Goal: Task Accomplishment & Management: Use online tool/utility

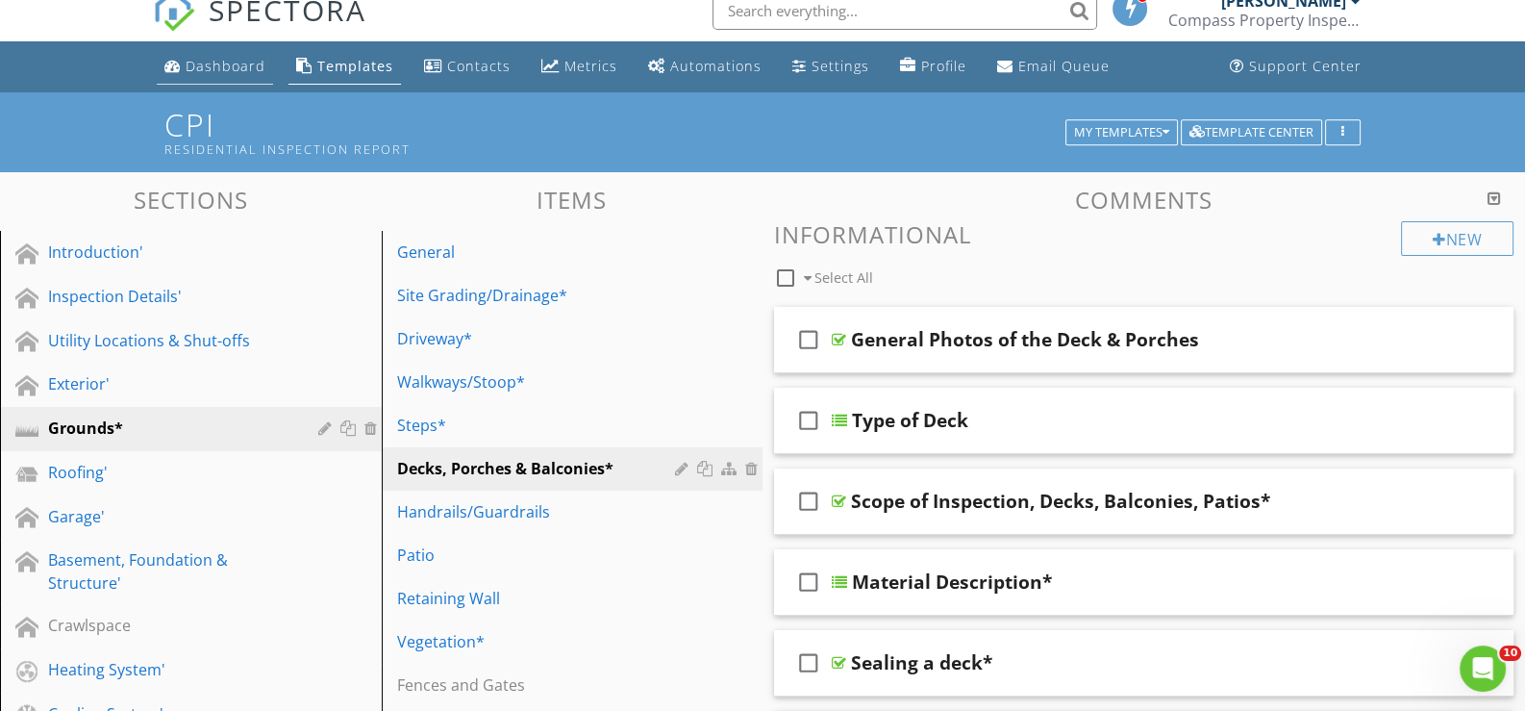
click at [212, 60] on div "Dashboard" at bounding box center [226, 66] width 80 height 18
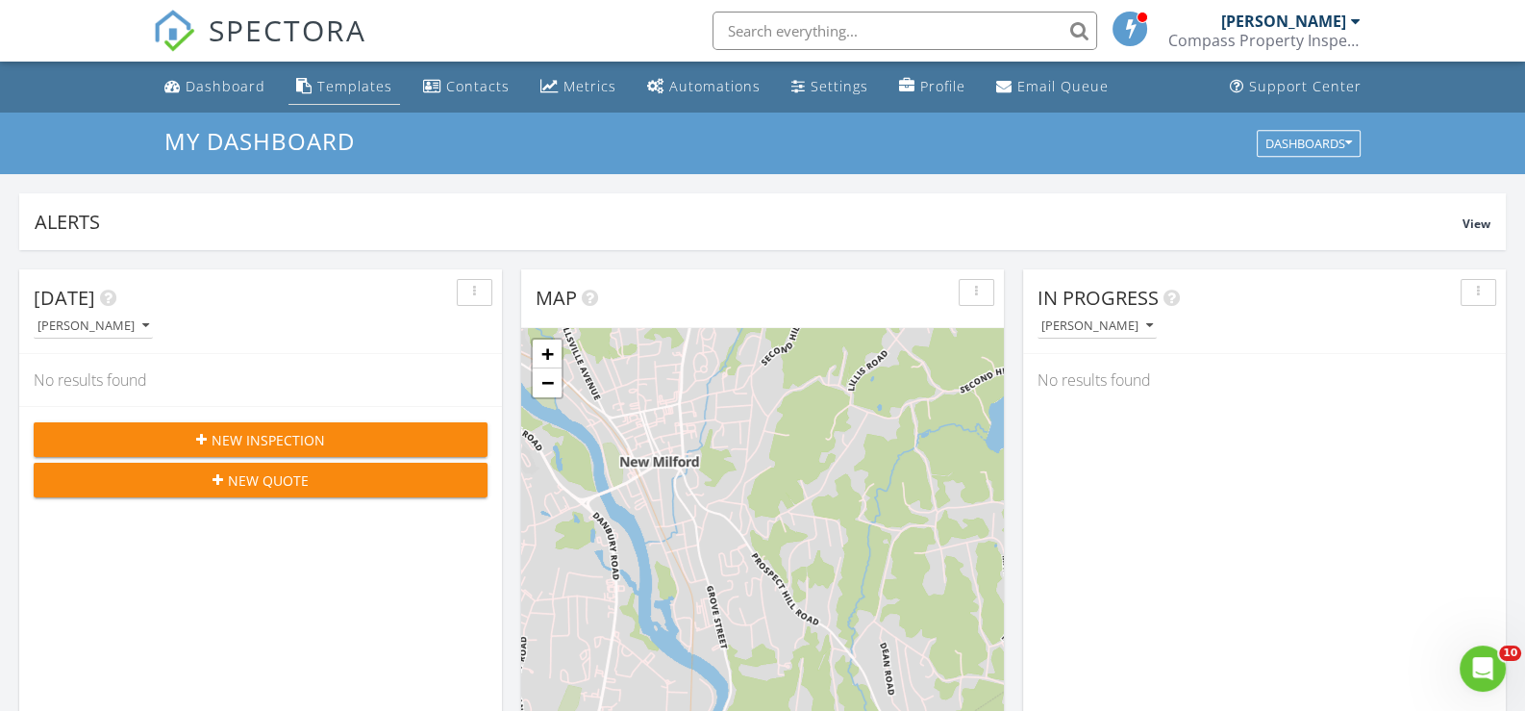
click at [336, 81] on div "Templates" at bounding box center [354, 86] width 75 height 18
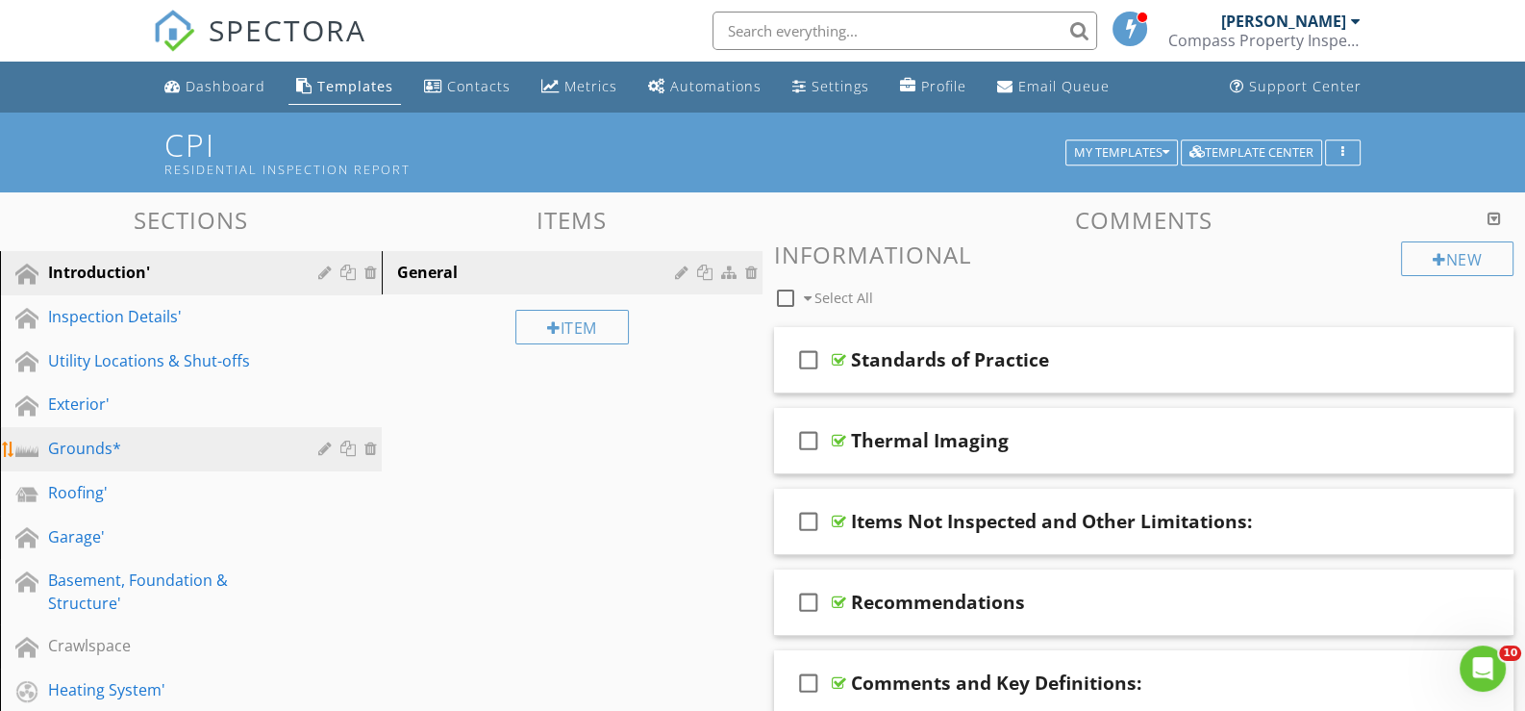
click at [97, 439] on div "Grounds*" at bounding box center [169, 448] width 242 height 23
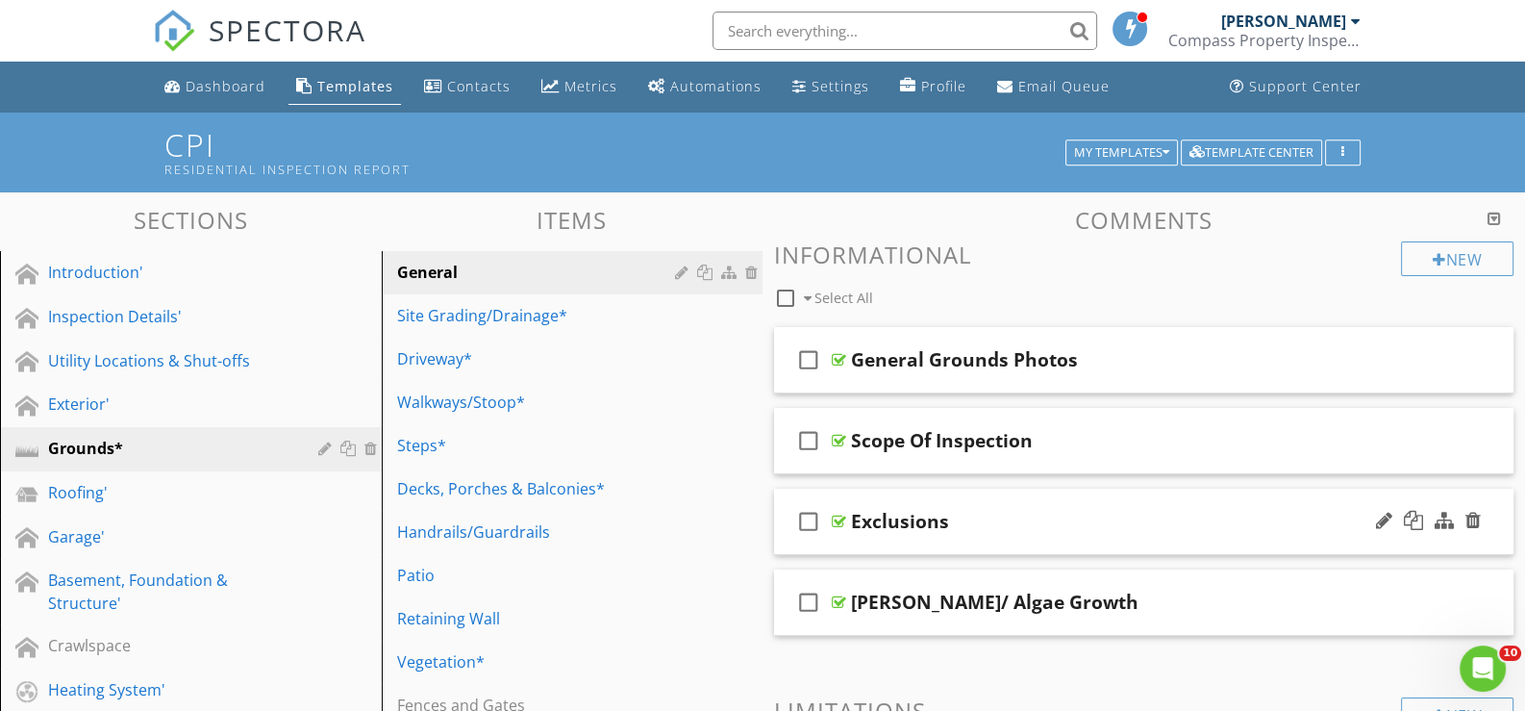
click at [865, 542] on div "check_box_outline_blank Exclusions" at bounding box center [1143, 521] width 739 height 66
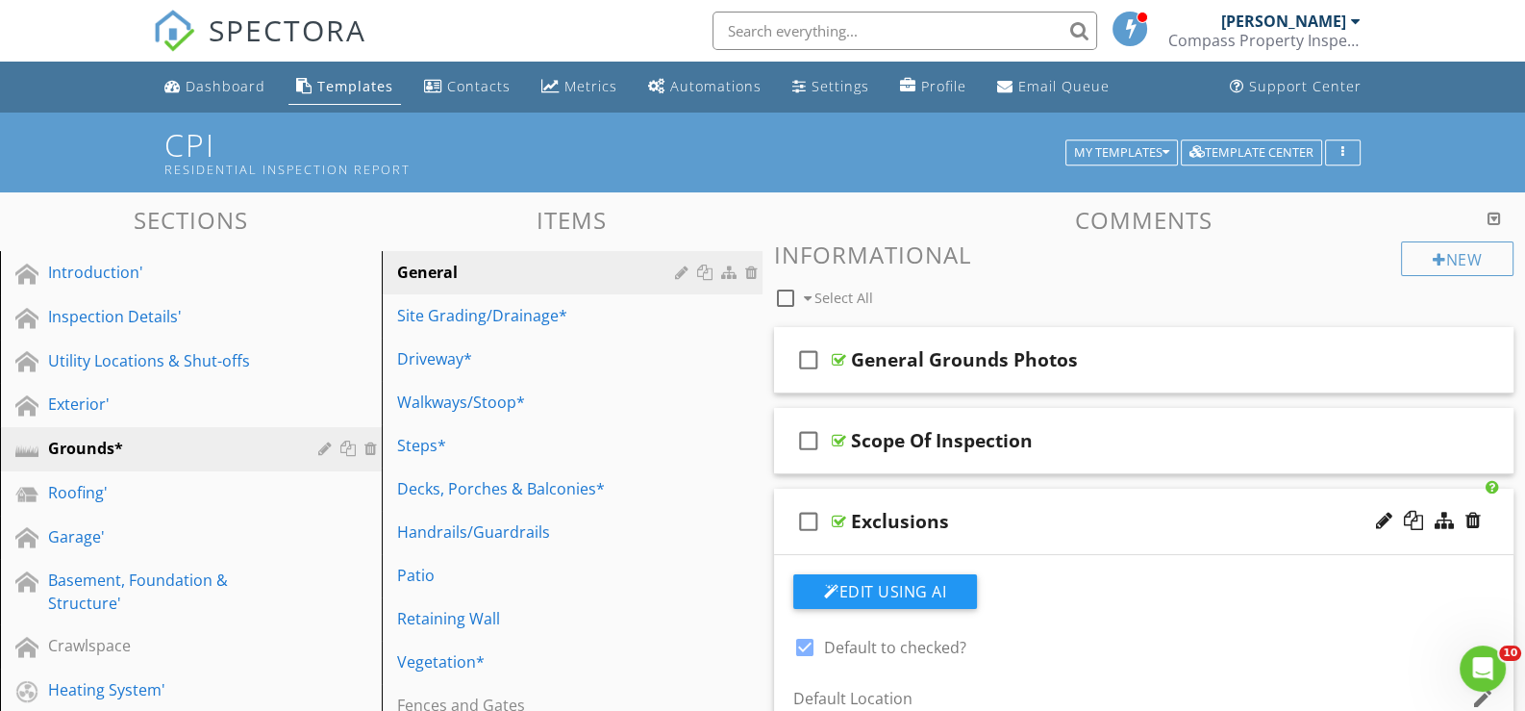
click at [865, 542] on div "check_box_outline_blank Exclusions" at bounding box center [1143, 521] width 739 height 66
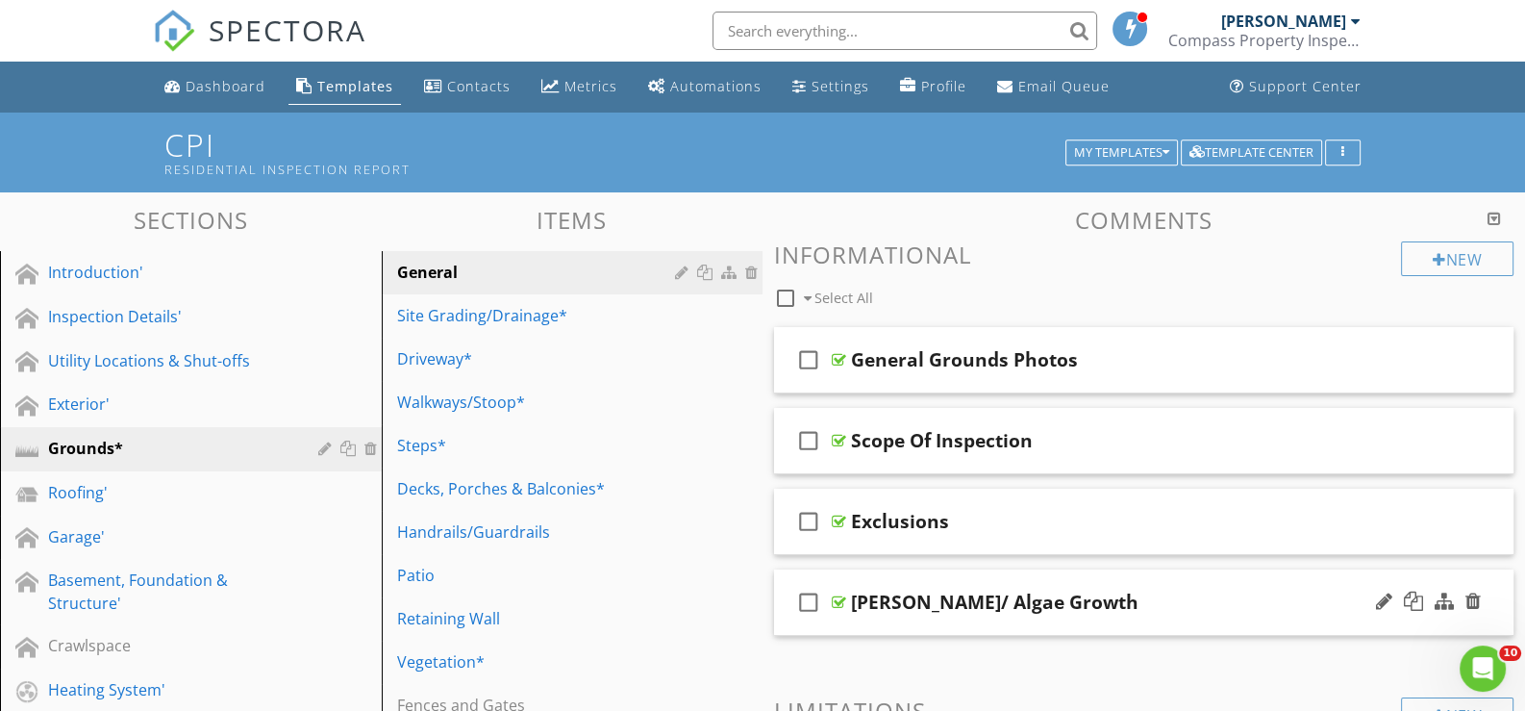
click at [875, 621] on div "check_box_outline_blank Moss/ Algae Growth" at bounding box center [1143, 602] width 739 height 66
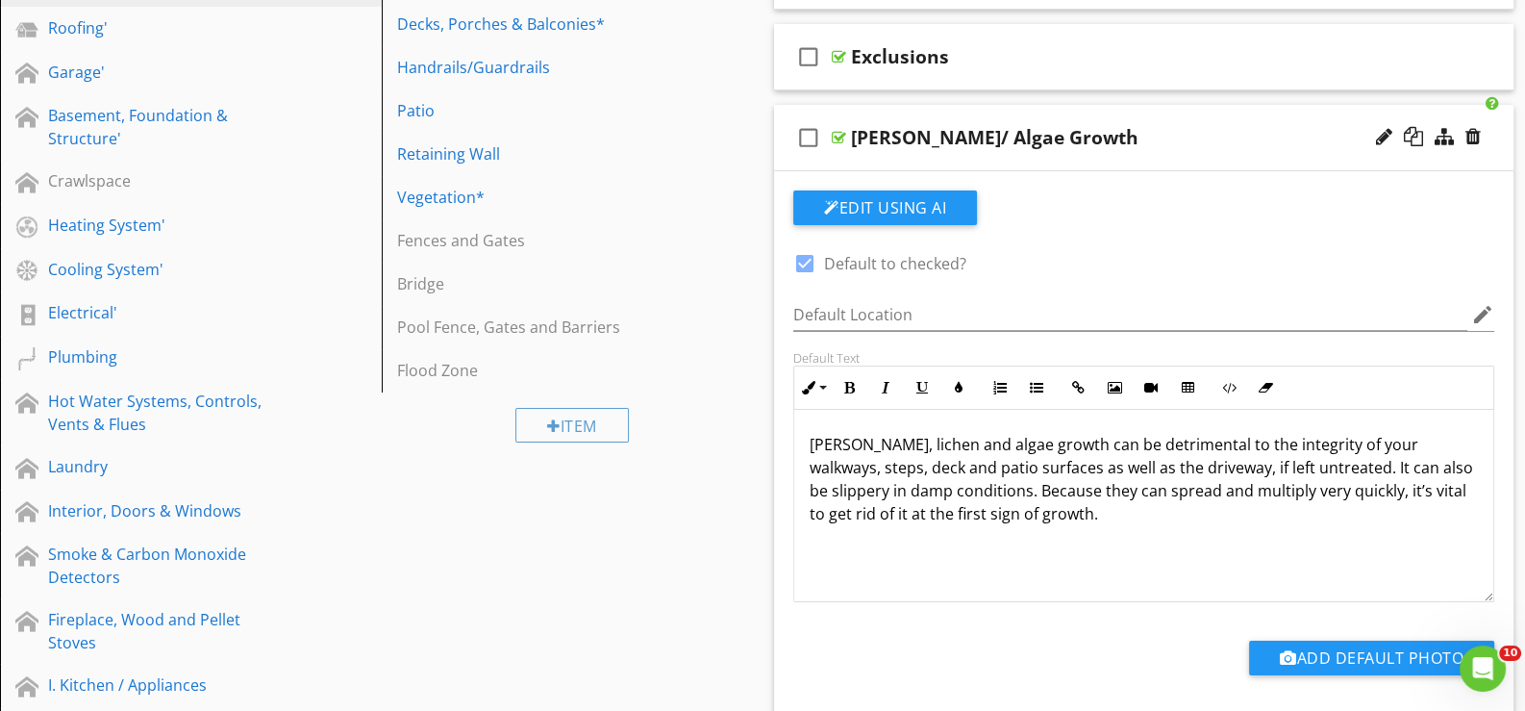
scroll to position [480, 0]
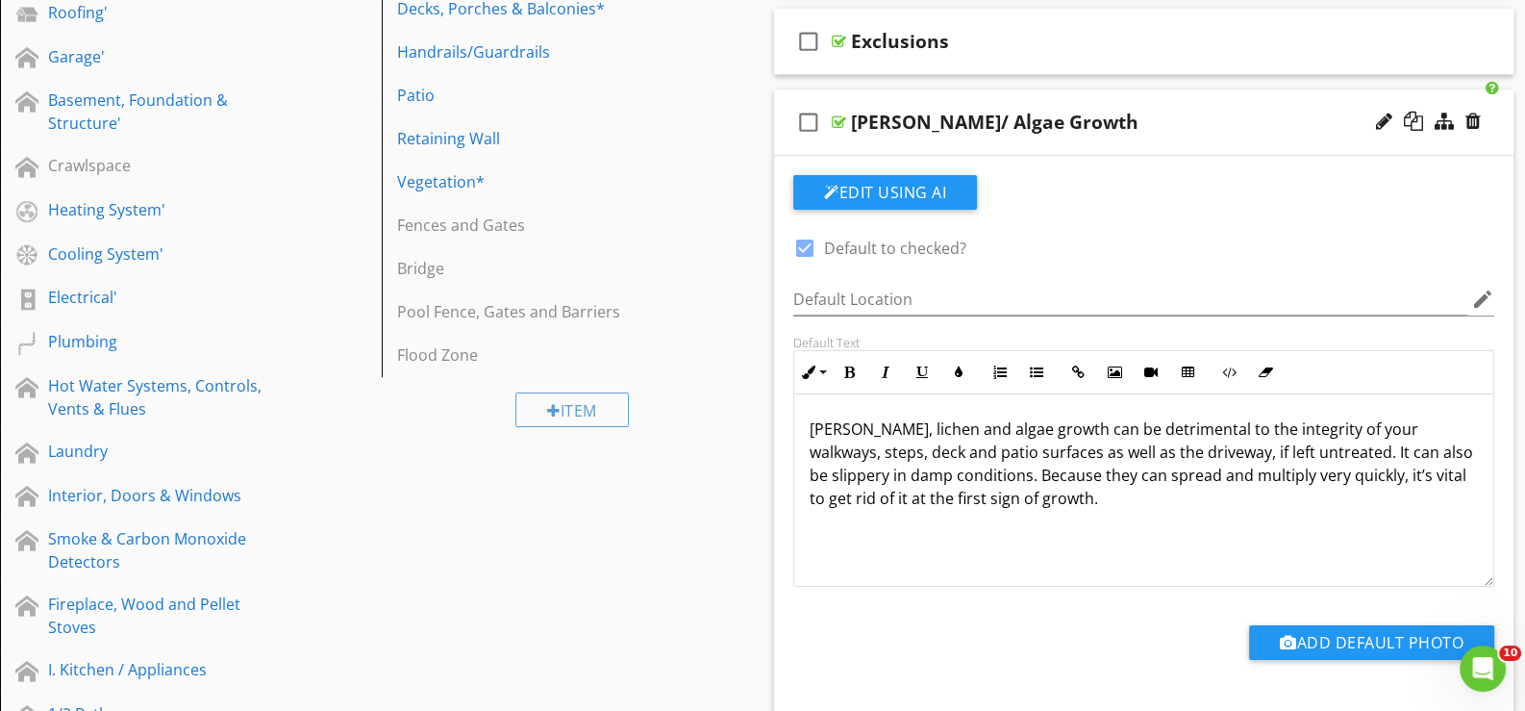
click at [880, 144] on div "check_box_outline_blank Moss/ Algae Growth" at bounding box center [1143, 122] width 739 height 66
